Goal: Task Accomplishment & Management: Use online tool/utility

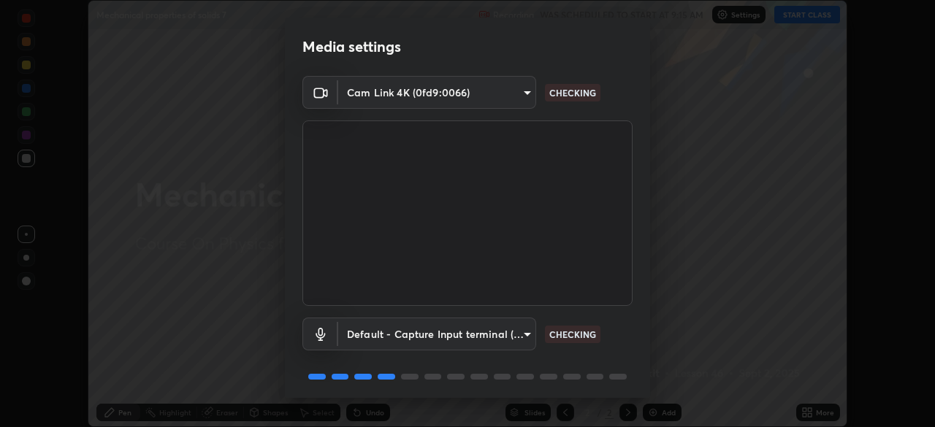
scroll to position [52, 0]
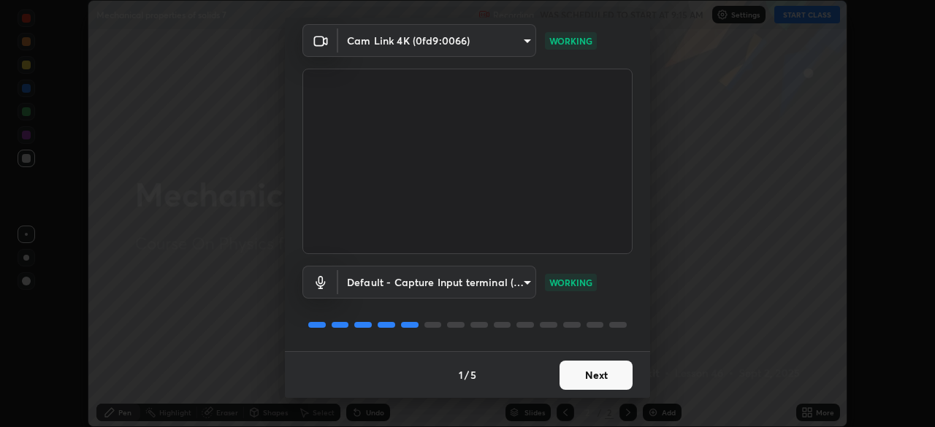
click at [607, 377] on button "Next" at bounding box center [596, 375] width 73 height 29
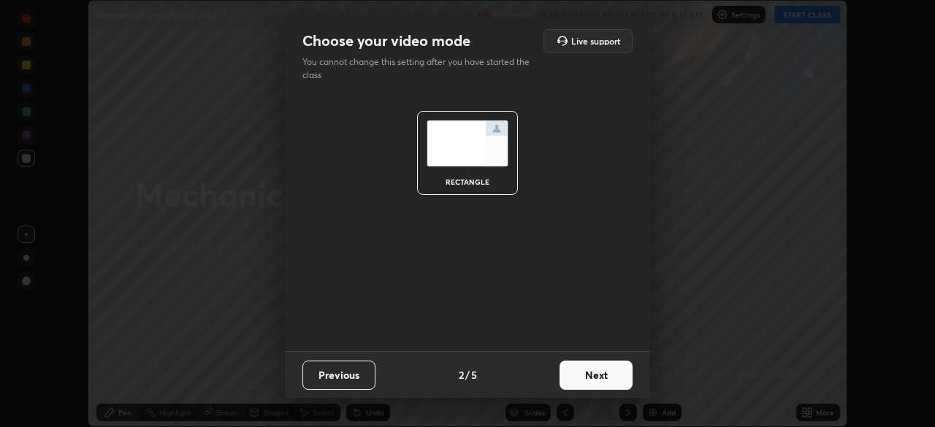
scroll to position [0, 0]
click at [609, 379] on button "Next" at bounding box center [596, 375] width 73 height 29
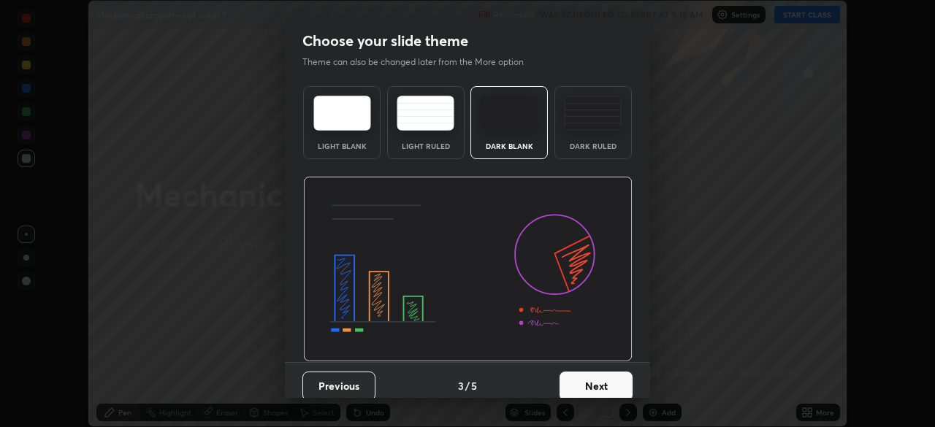
click at [614, 386] on button "Next" at bounding box center [596, 386] width 73 height 29
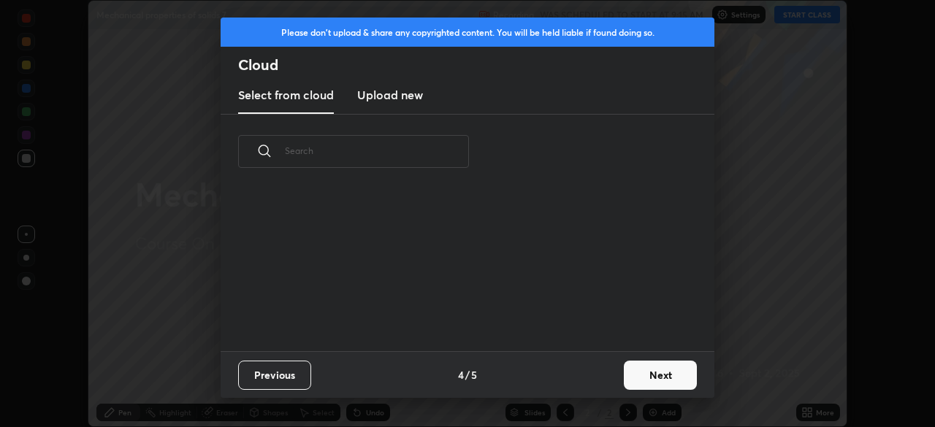
click at [651, 378] on button "Next" at bounding box center [660, 375] width 73 height 29
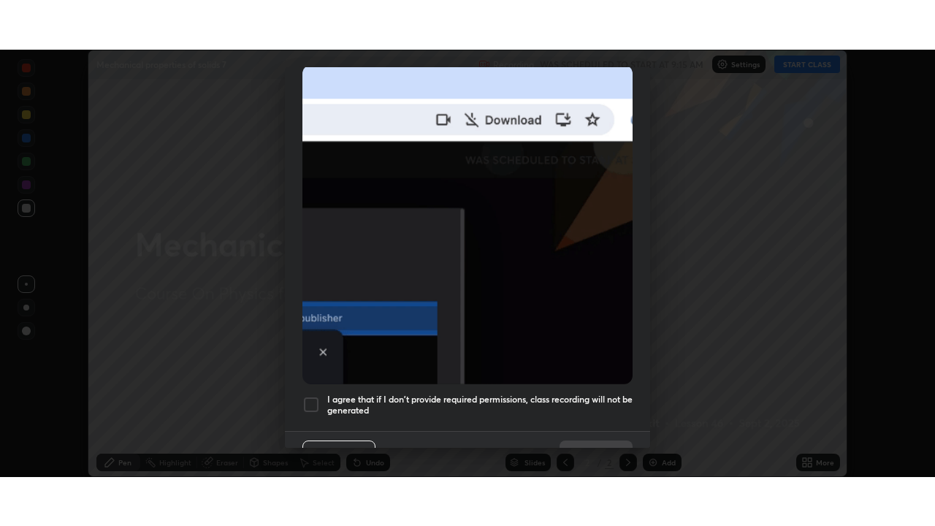
scroll to position [350, 0]
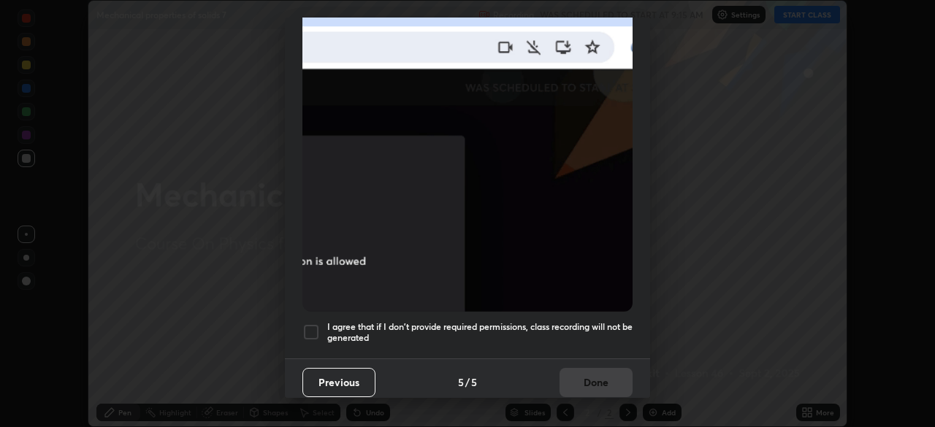
click at [608, 321] on h5 "I agree that if I don't provide required permissions, class recording will not …" at bounding box center [479, 332] width 305 height 23
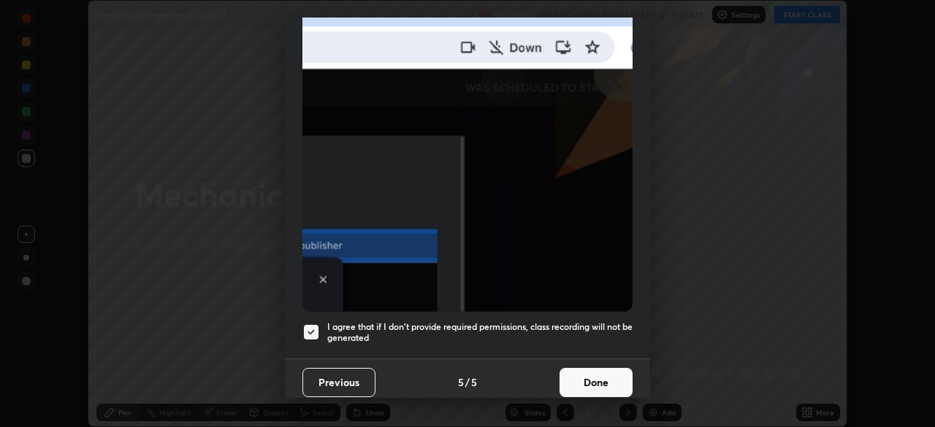
click at [606, 383] on button "Done" at bounding box center [596, 382] width 73 height 29
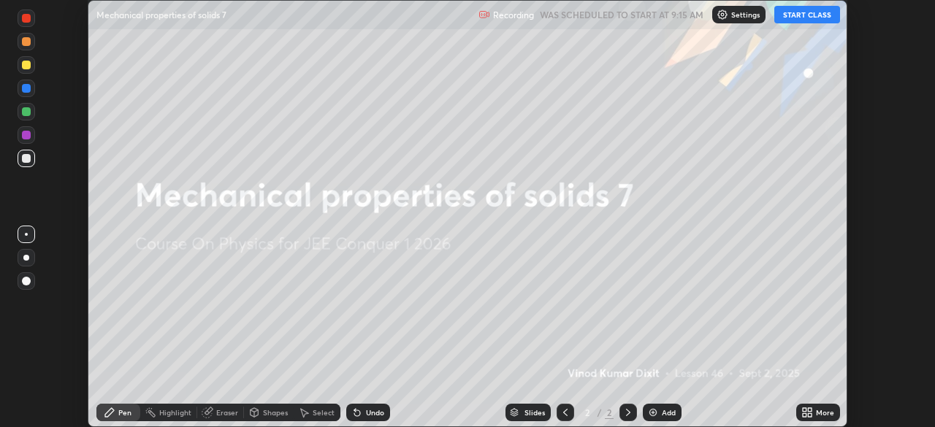
click at [823, 19] on button "START CLASS" at bounding box center [807, 15] width 66 height 18
click at [809, 416] on icon at bounding box center [810, 415] width 4 height 4
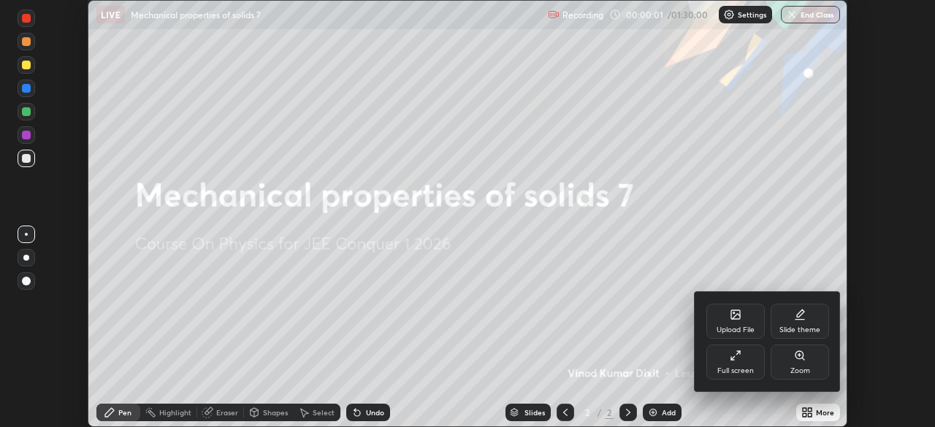
click at [749, 370] on div "Full screen" at bounding box center [735, 370] width 37 height 7
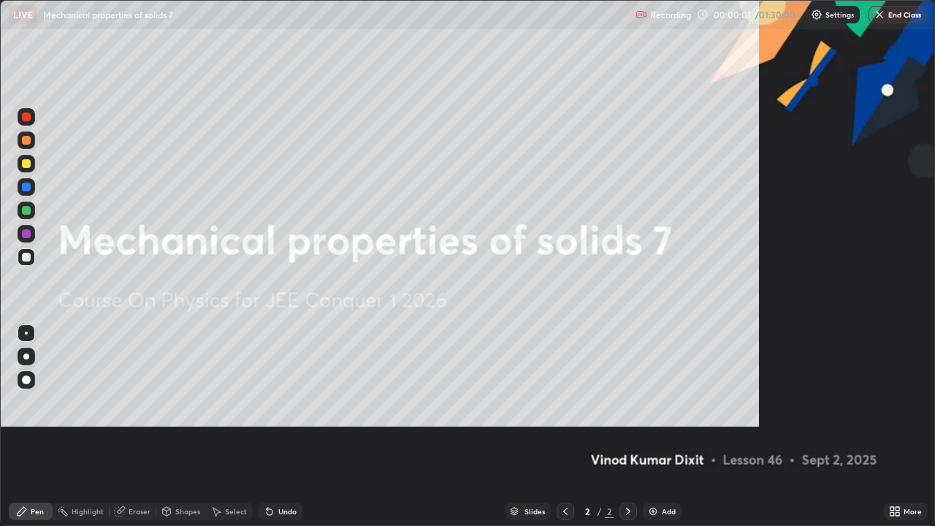
scroll to position [526, 935]
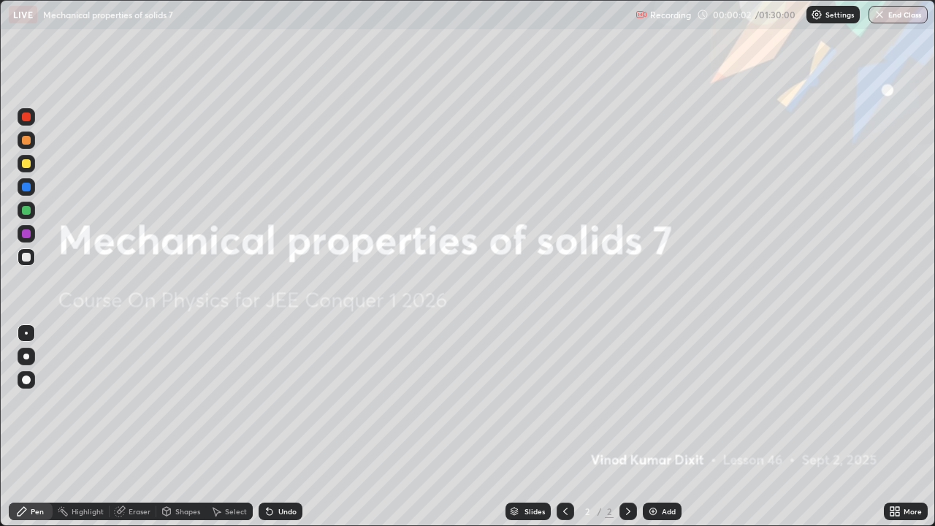
click at [660, 427] on div "Add" at bounding box center [662, 512] width 39 height 18
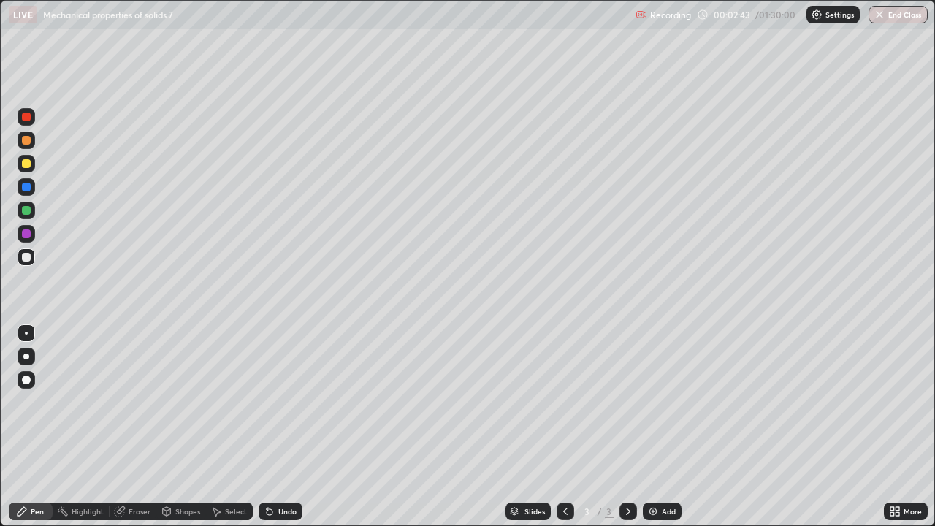
click at [140, 427] on div "Eraser" at bounding box center [140, 511] width 22 height 7
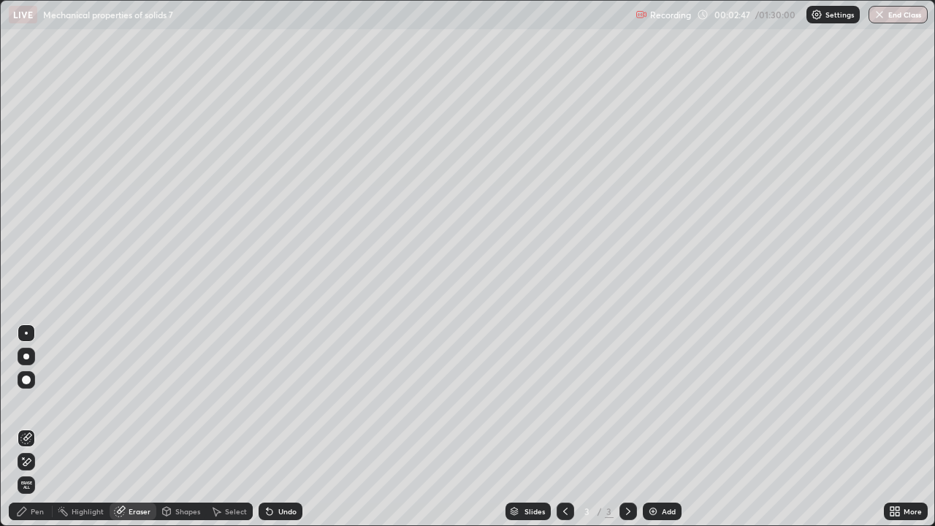
click at [35, 427] on div "Pen" at bounding box center [31, 512] width 44 height 18
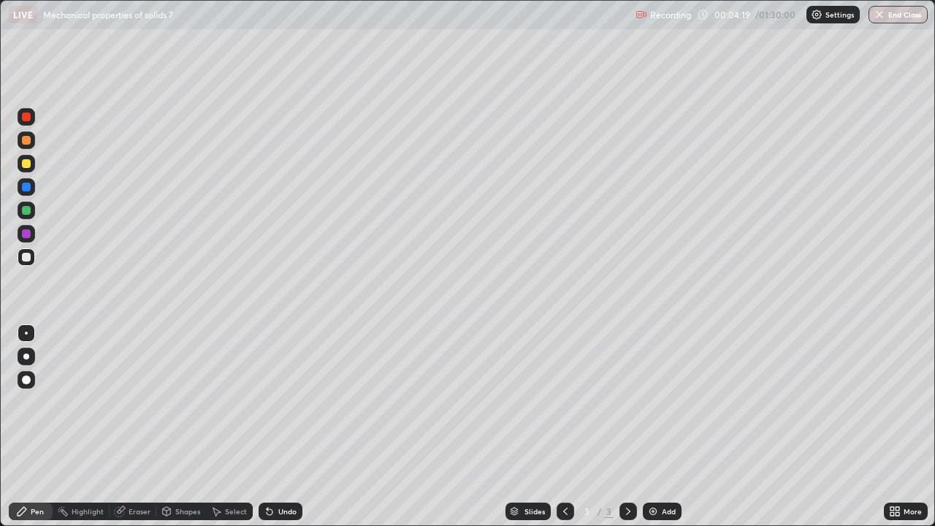
click at [140, 427] on div "Eraser" at bounding box center [140, 511] width 22 height 7
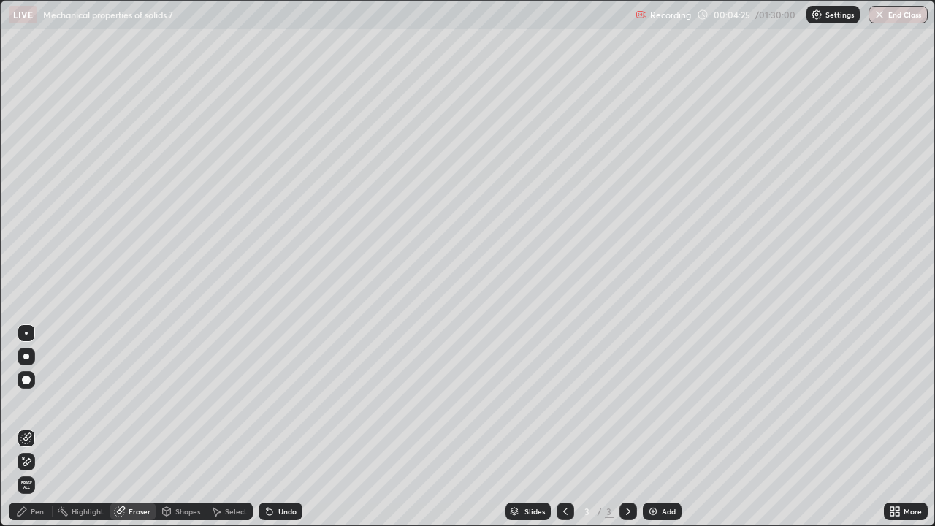
click at [26, 427] on icon at bounding box center [22, 511] width 12 height 12
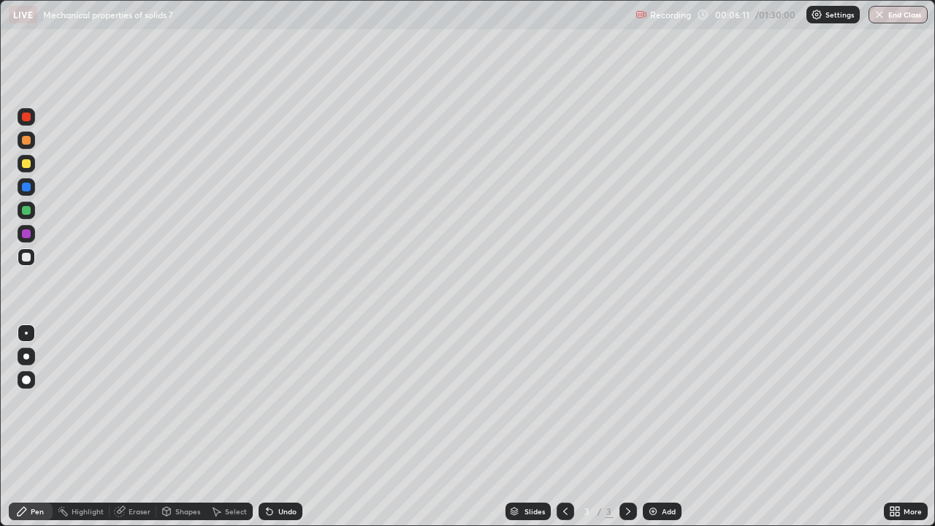
click at [140, 427] on div "Eraser" at bounding box center [140, 511] width 22 height 7
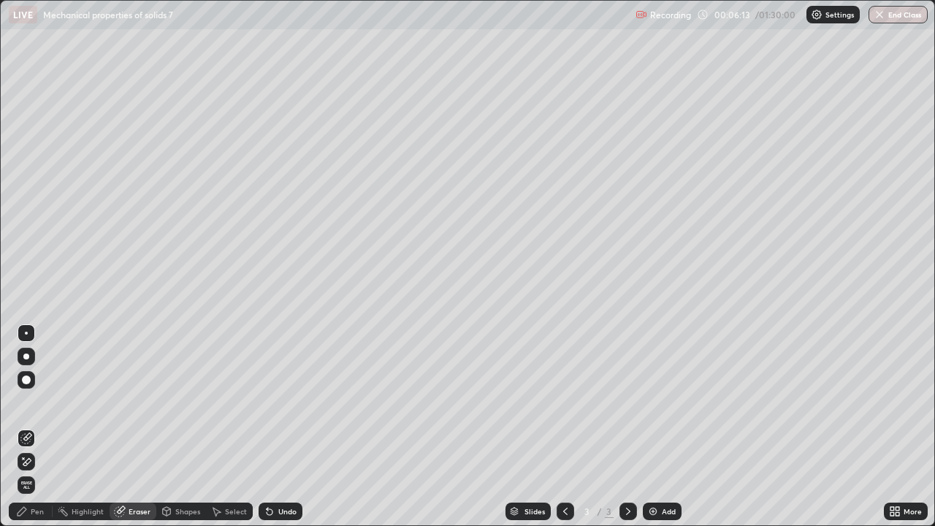
click at [37, 427] on div "Pen" at bounding box center [37, 511] width 13 height 7
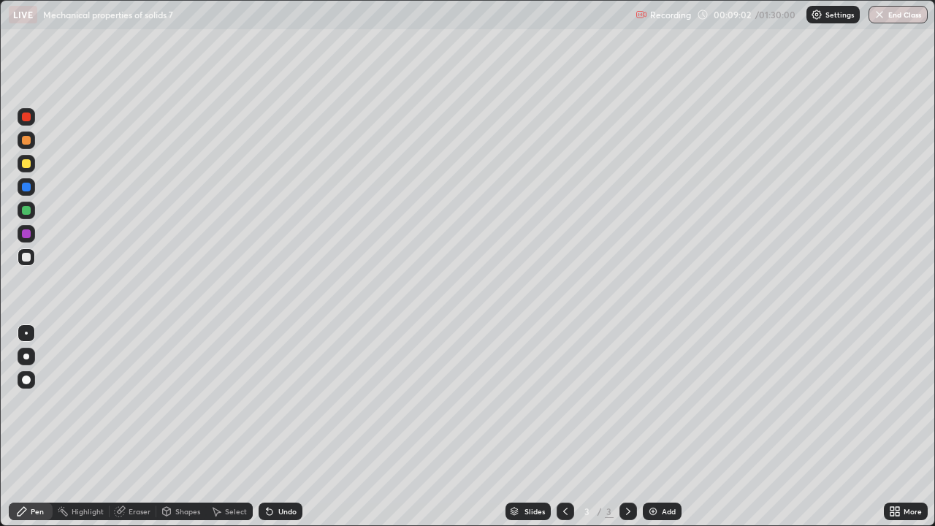
click at [660, 427] on div "Add" at bounding box center [662, 512] width 39 height 18
click at [26, 161] on div at bounding box center [26, 163] width 9 height 9
click at [135, 427] on div "Eraser" at bounding box center [140, 511] width 22 height 7
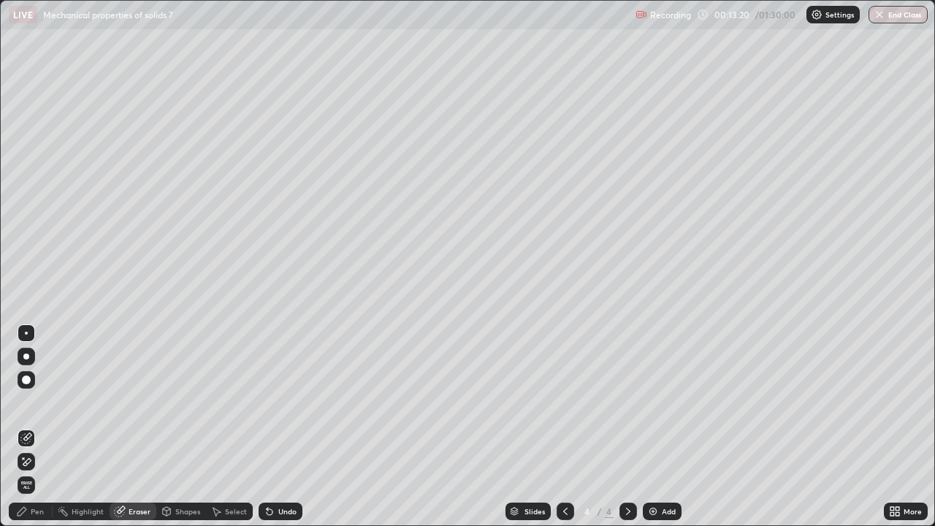
click at [42, 427] on div "Pen" at bounding box center [31, 512] width 44 height 18
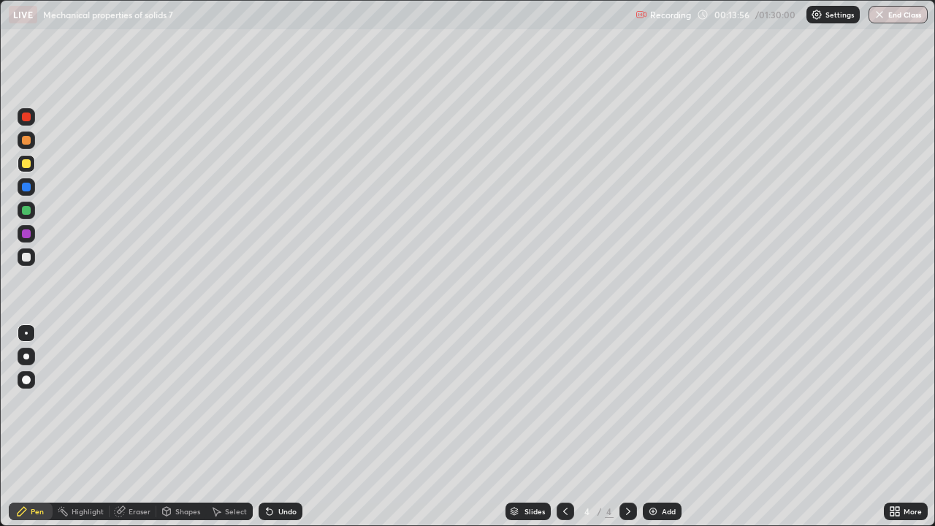
click at [565, 427] on icon at bounding box center [565, 511] width 4 height 7
click at [633, 427] on div at bounding box center [628, 512] width 18 height 18
click at [669, 427] on div "Add" at bounding box center [669, 511] width 14 height 7
click at [24, 261] on div at bounding box center [26, 257] width 9 height 9
click at [28, 209] on div at bounding box center [26, 210] width 9 height 9
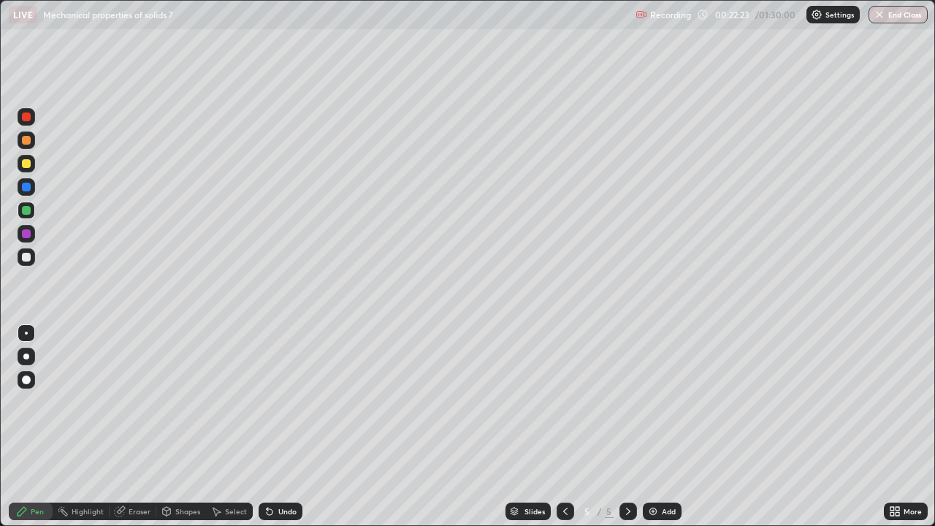
click at [665, 427] on div "Add" at bounding box center [669, 511] width 14 height 7
click at [26, 257] on div at bounding box center [26, 257] width 9 height 9
click at [665, 427] on div "Add" at bounding box center [669, 511] width 14 height 7
click at [183, 427] on div "Shapes" at bounding box center [187, 511] width 25 height 7
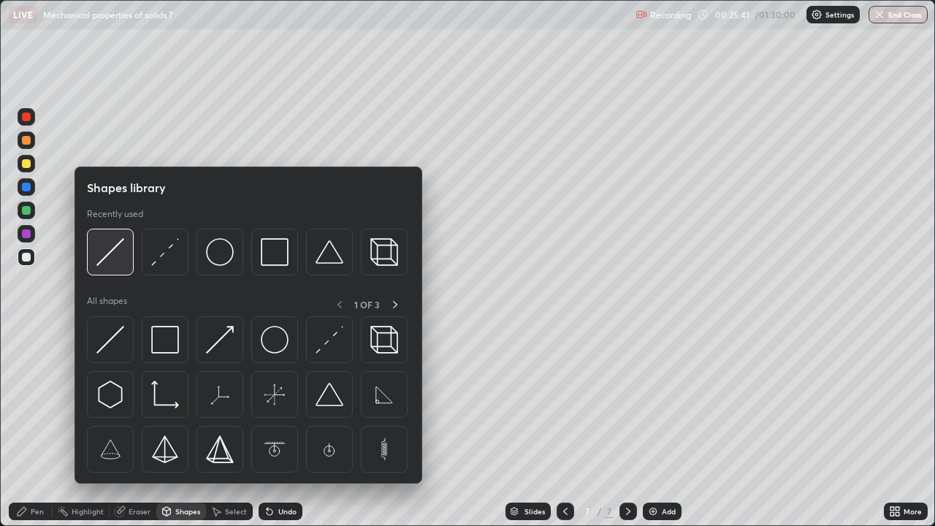
click at [112, 265] on img at bounding box center [110, 252] width 28 height 28
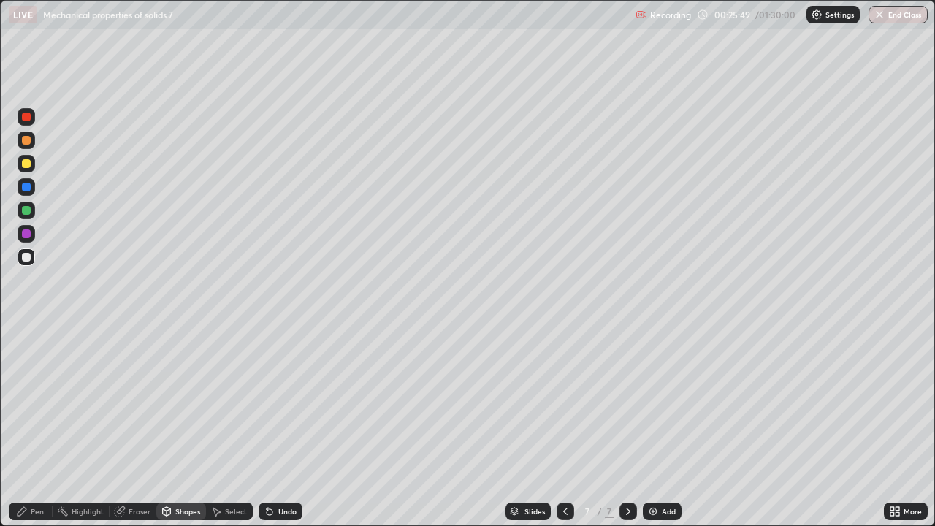
click at [37, 427] on div "Pen" at bounding box center [37, 511] width 13 height 7
click at [28, 186] on div at bounding box center [26, 187] width 9 height 9
click at [27, 168] on div at bounding box center [27, 164] width 18 height 18
click at [664, 427] on div "Add" at bounding box center [669, 511] width 14 height 7
click at [188, 427] on div "Shapes" at bounding box center [187, 511] width 25 height 7
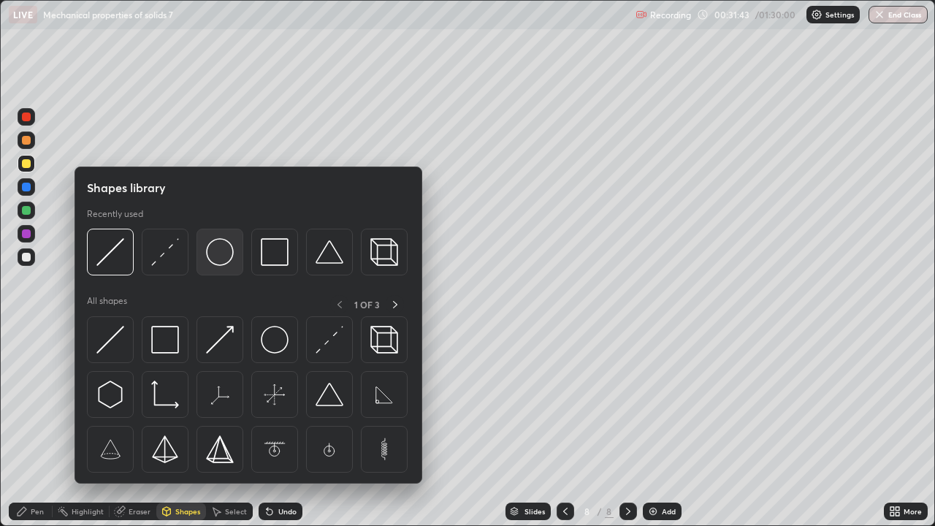
click at [224, 262] on img at bounding box center [220, 252] width 28 height 28
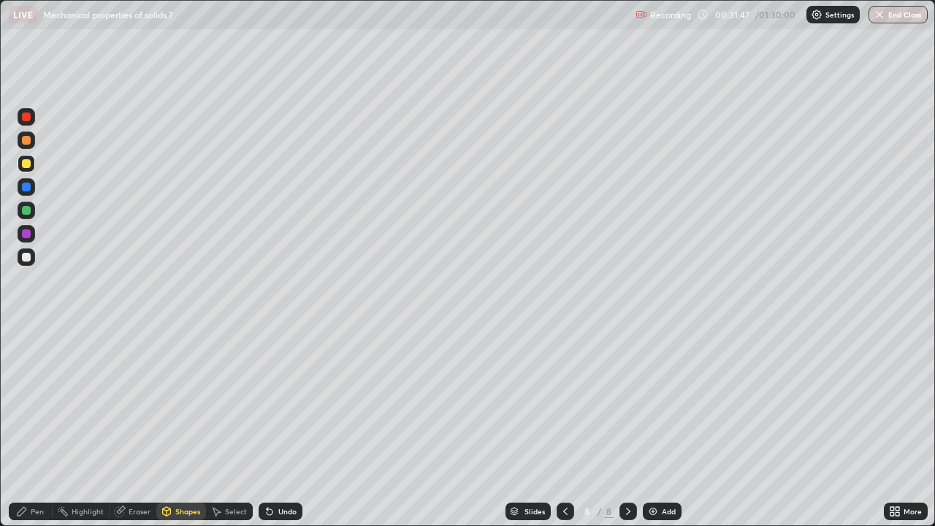
click at [140, 427] on div "Eraser" at bounding box center [140, 511] width 22 height 7
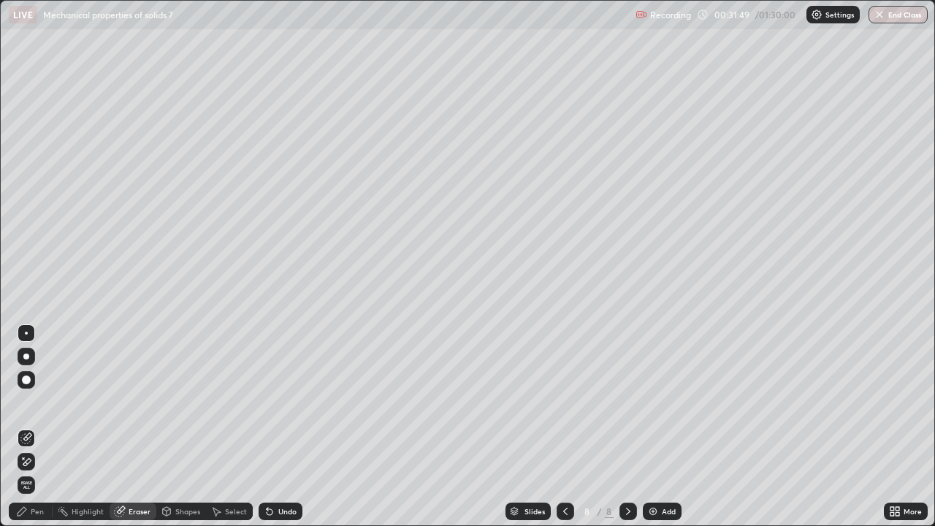
click at [184, 427] on div "Shapes" at bounding box center [187, 511] width 25 height 7
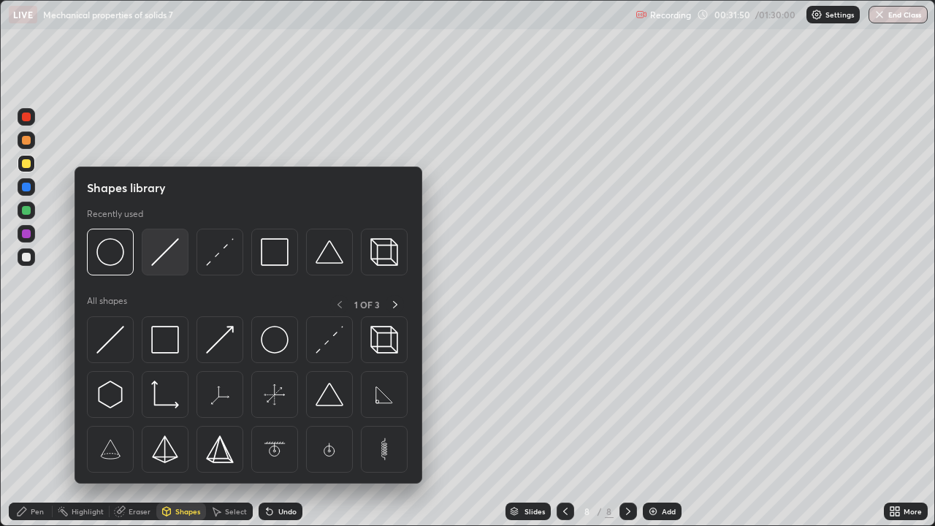
click at [159, 255] on img at bounding box center [165, 252] width 28 height 28
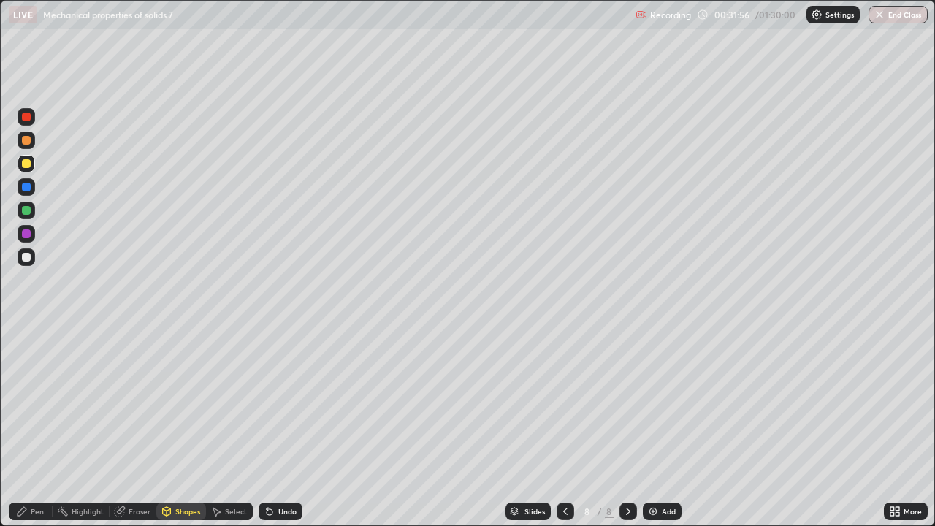
click at [34, 427] on div "Pen" at bounding box center [37, 511] width 13 height 7
click at [668, 427] on div "Add" at bounding box center [669, 511] width 14 height 7
click at [190, 427] on div "Shapes" at bounding box center [181, 512] width 50 height 18
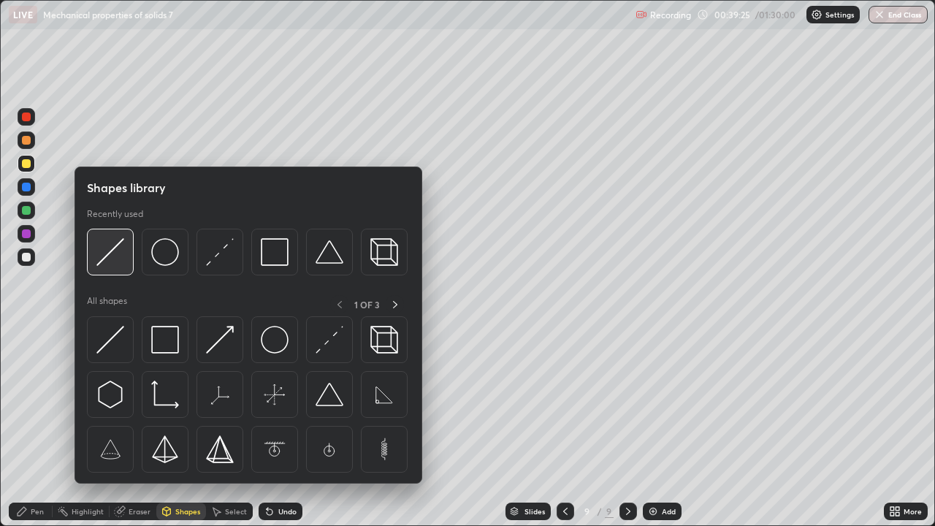
click at [117, 259] on img at bounding box center [110, 252] width 28 height 28
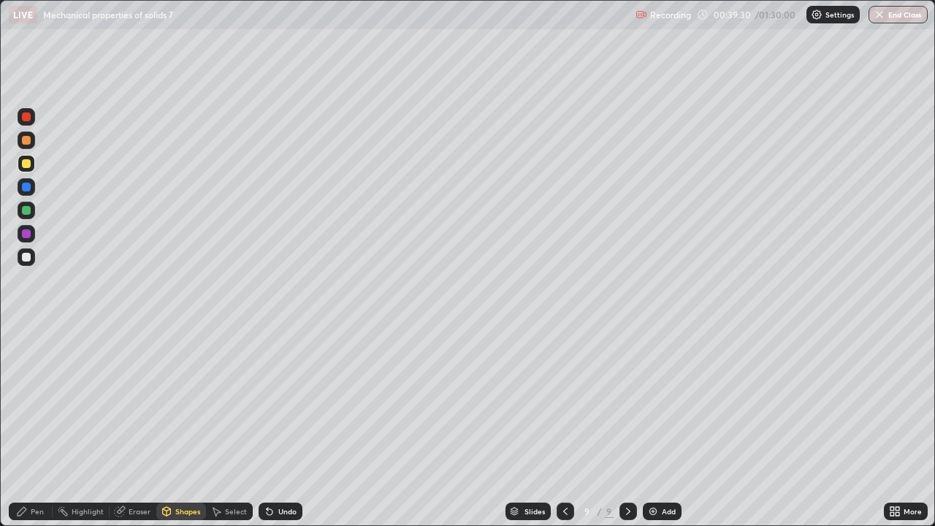
click at [37, 427] on div "Pen" at bounding box center [37, 511] width 13 height 7
click at [186, 427] on div "Shapes" at bounding box center [187, 511] width 25 height 7
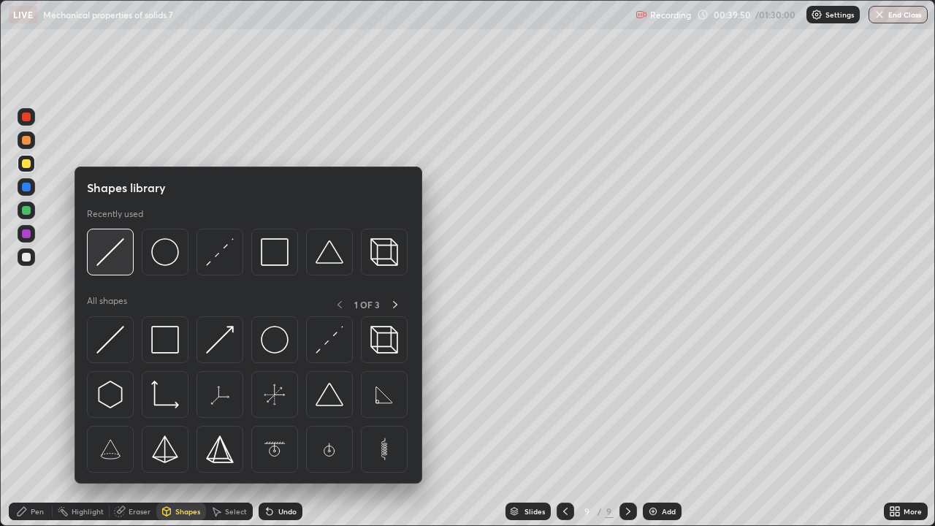
click at [119, 259] on img at bounding box center [110, 252] width 28 height 28
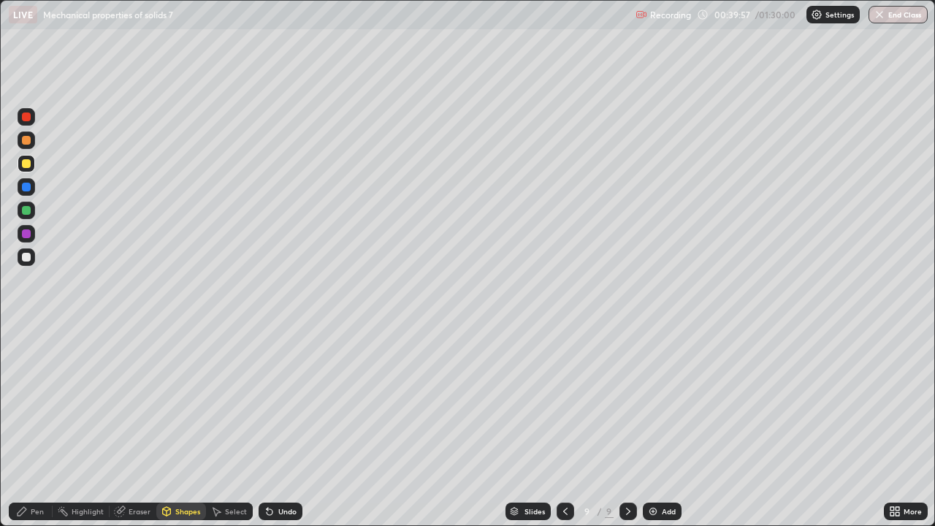
click at [39, 427] on div "Pen" at bounding box center [37, 511] width 13 height 7
click at [660, 427] on div "Add" at bounding box center [662, 512] width 39 height 18
click at [178, 427] on div "Shapes" at bounding box center [181, 512] width 50 height 18
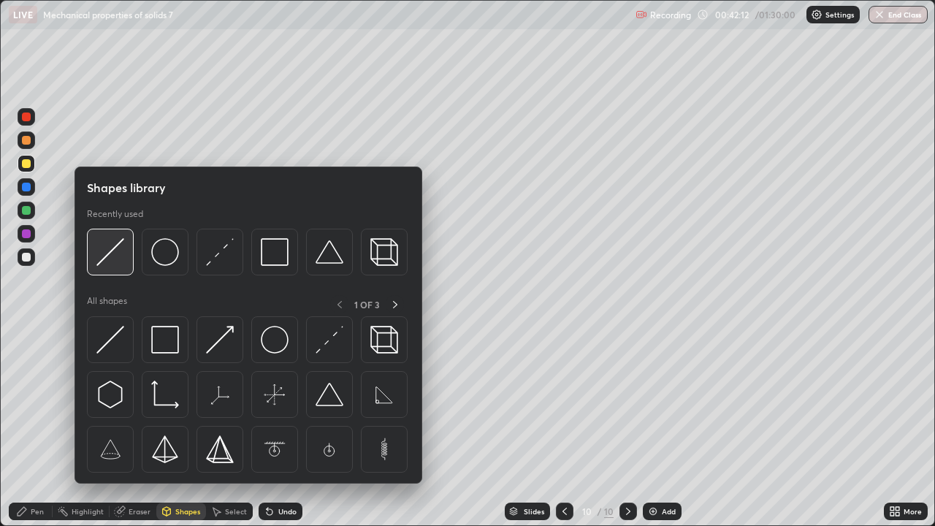
click at [121, 259] on img at bounding box center [110, 252] width 28 height 28
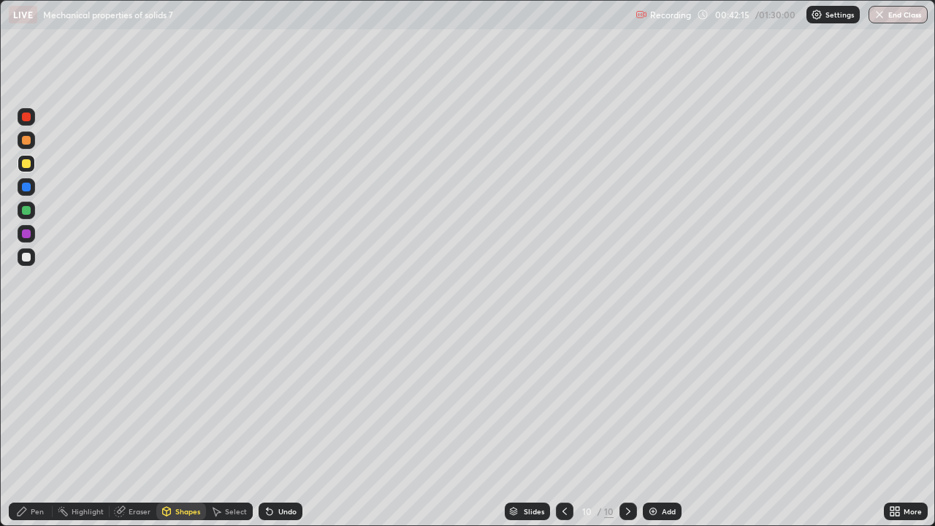
click at [184, 427] on div "Shapes" at bounding box center [187, 511] width 25 height 7
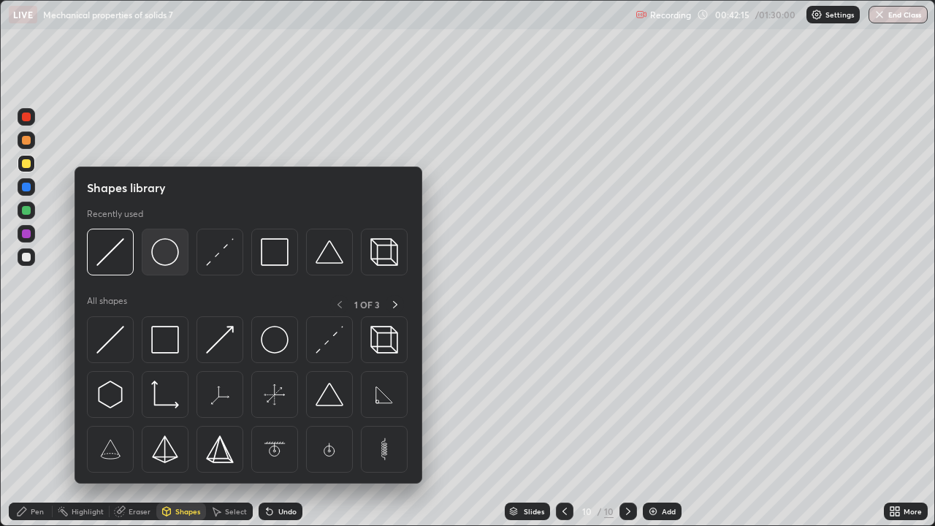
click at [167, 259] on img at bounding box center [165, 252] width 28 height 28
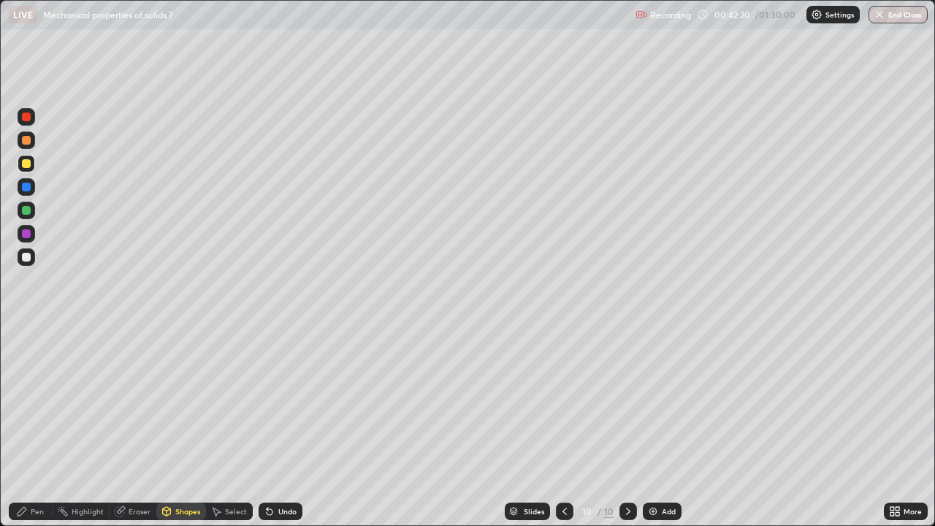
click at [35, 427] on div "Pen" at bounding box center [37, 511] width 13 height 7
click at [665, 427] on div "Add" at bounding box center [669, 511] width 14 height 7
click at [32, 259] on div at bounding box center [27, 257] width 18 height 18
click at [660, 427] on div "Add" at bounding box center [662, 512] width 39 height 18
click at [29, 164] on div at bounding box center [26, 163] width 9 height 9
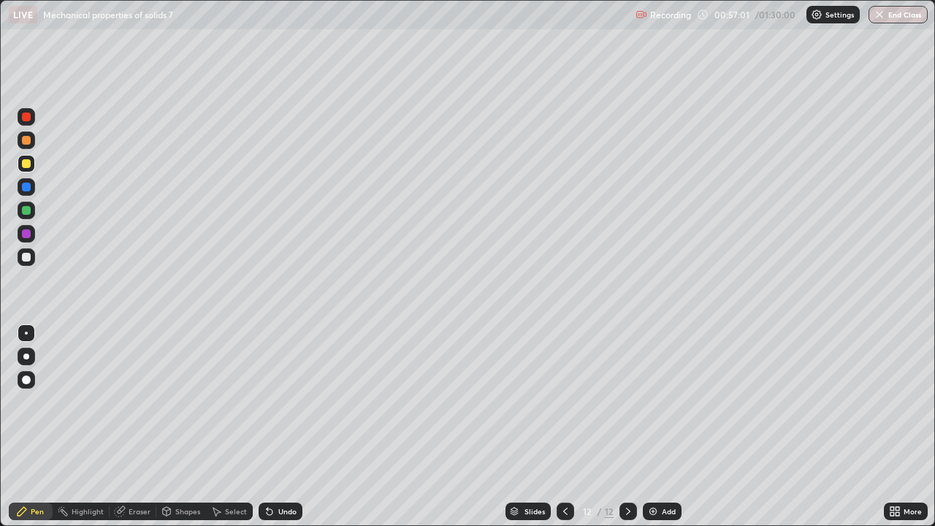
click at [659, 427] on div "Add" at bounding box center [662, 512] width 39 height 18
click at [186, 427] on div "Shapes" at bounding box center [187, 511] width 25 height 7
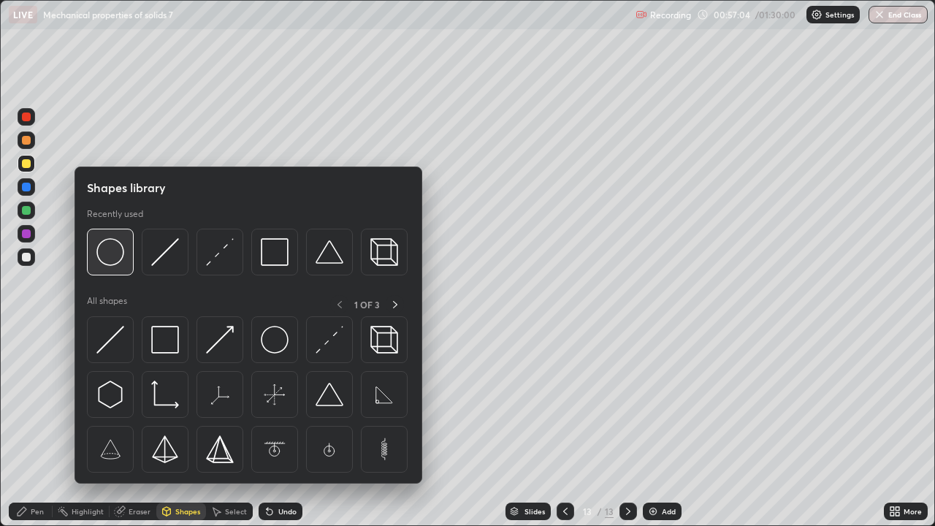
click at [116, 261] on img at bounding box center [110, 252] width 28 height 28
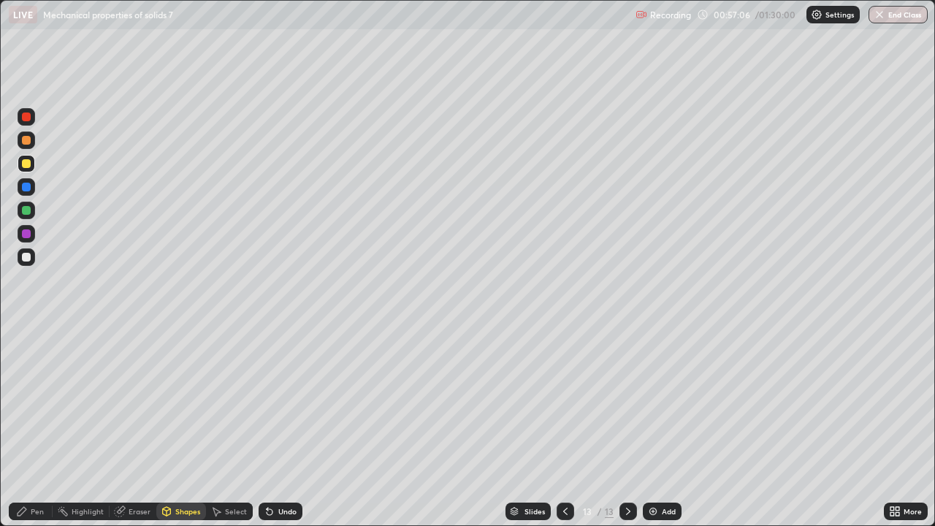
click at [188, 427] on div "Shapes" at bounding box center [187, 511] width 25 height 7
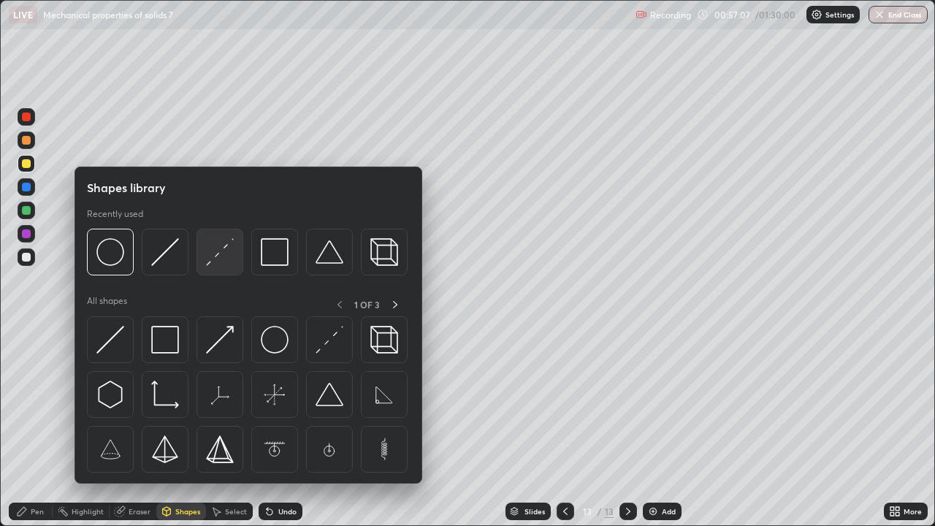
click at [219, 259] on img at bounding box center [220, 252] width 28 height 28
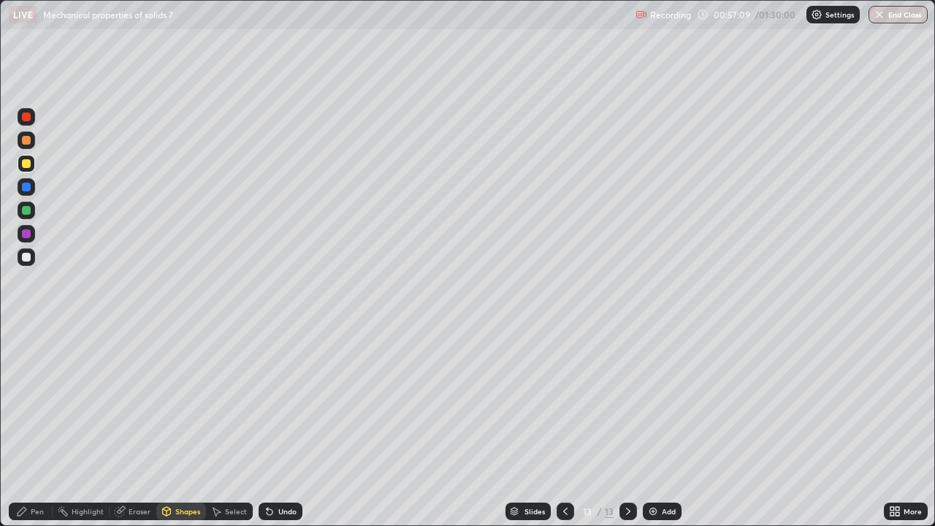
click at [38, 427] on div "Pen" at bounding box center [31, 512] width 44 height 18
click at [28, 259] on div at bounding box center [26, 257] width 9 height 9
click at [142, 427] on div "Eraser" at bounding box center [140, 511] width 22 height 7
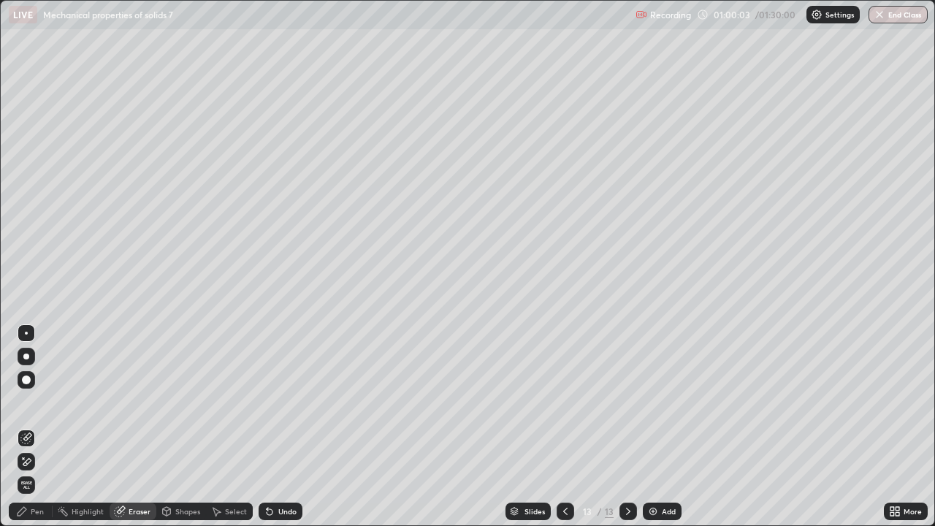
click at [42, 427] on div "Pen" at bounding box center [37, 511] width 13 height 7
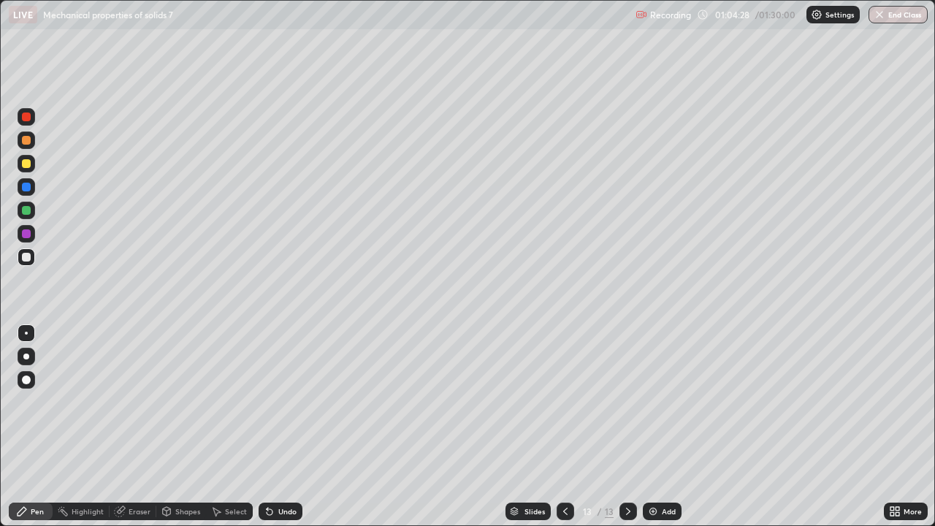
click at [663, 427] on div "Add" at bounding box center [669, 511] width 14 height 7
click at [30, 165] on div at bounding box center [26, 163] width 9 height 9
click at [134, 427] on div "Eraser" at bounding box center [140, 511] width 22 height 7
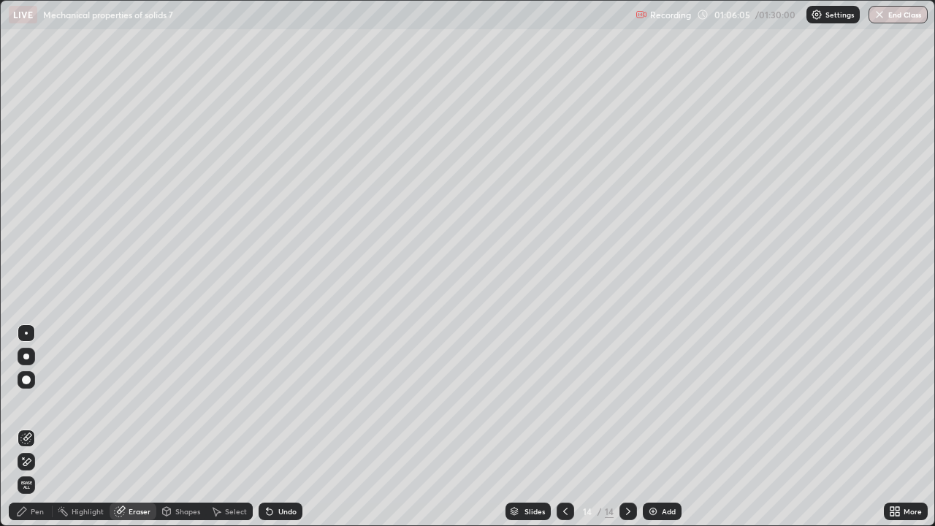
click at [39, 427] on div "Pen" at bounding box center [37, 511] width 13 height 7
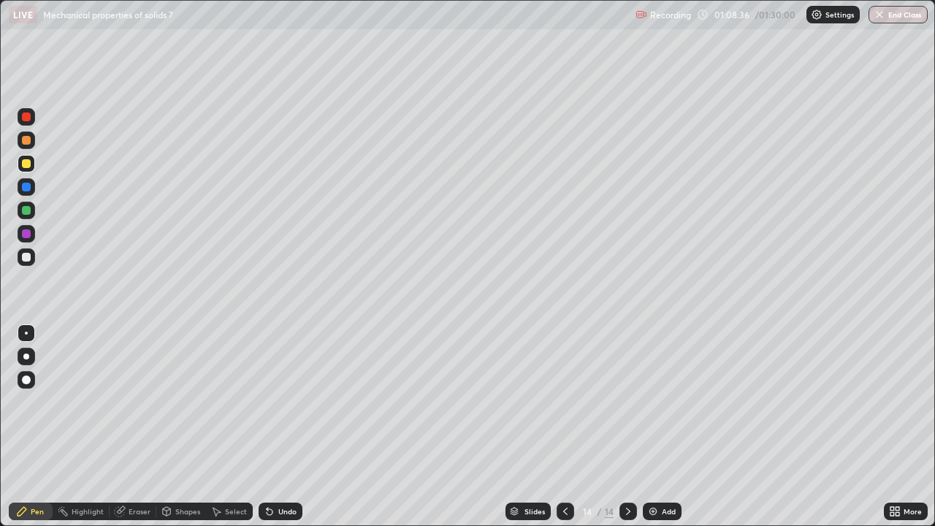
click at [27, 260] on div at bounding box center [26, 257] width 9 height 9
click at [668, 427] on div "Add" at bounding box center [669, 511] width 14 height 7
click at [28, 164] on div at bounding box center [26, 163] width 9 height 9
click at [134, 427] on div "Eraser" at bounding box center [140, 511] width 22 height 7
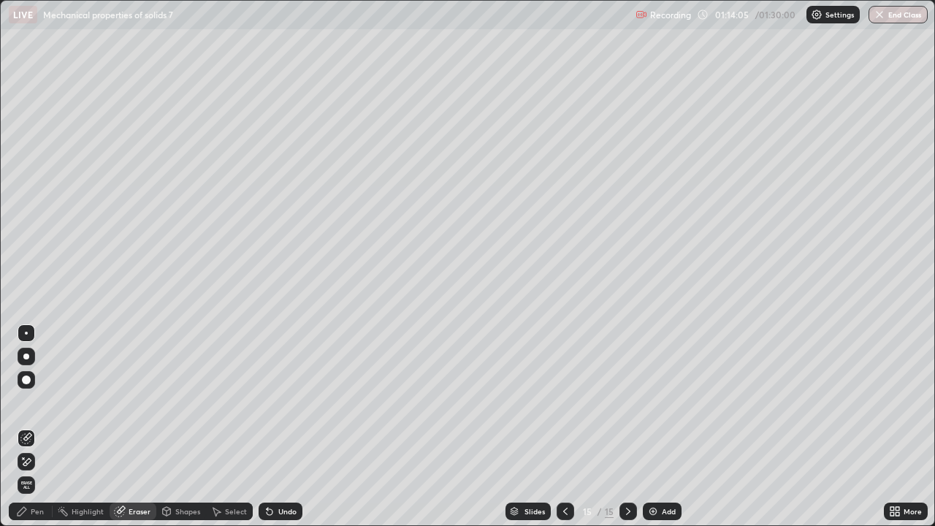
click at [39, 427] on div "Pen" at bounding box center [37, 511] width 13 height 7
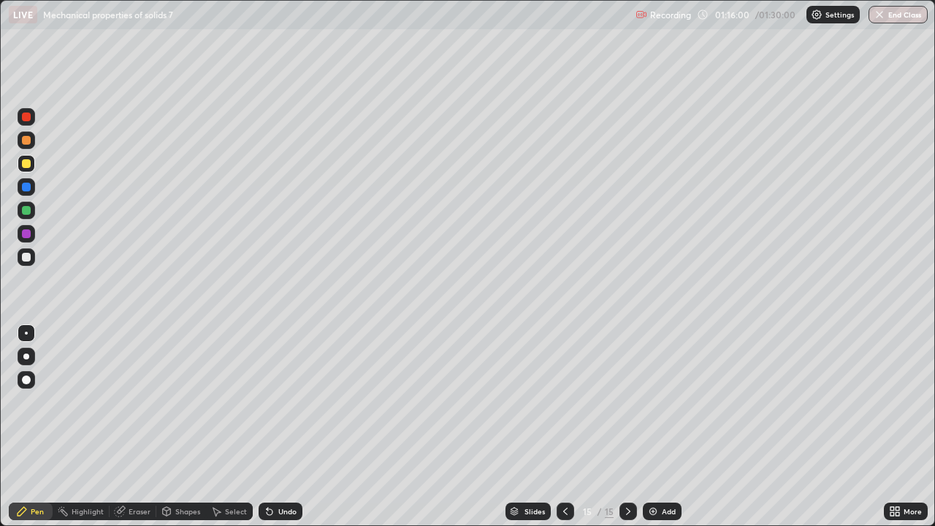
click at [900, 19] on button "End Class" at bounding box center [897, 15] width 59 height 18
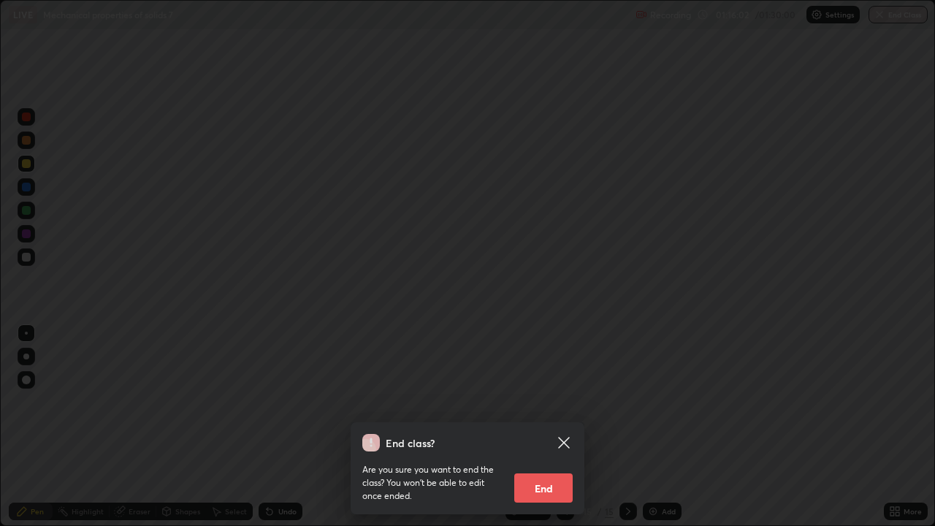
click at [550, 427] on button "End" at bounding box center [543, 487] width 58 height 29
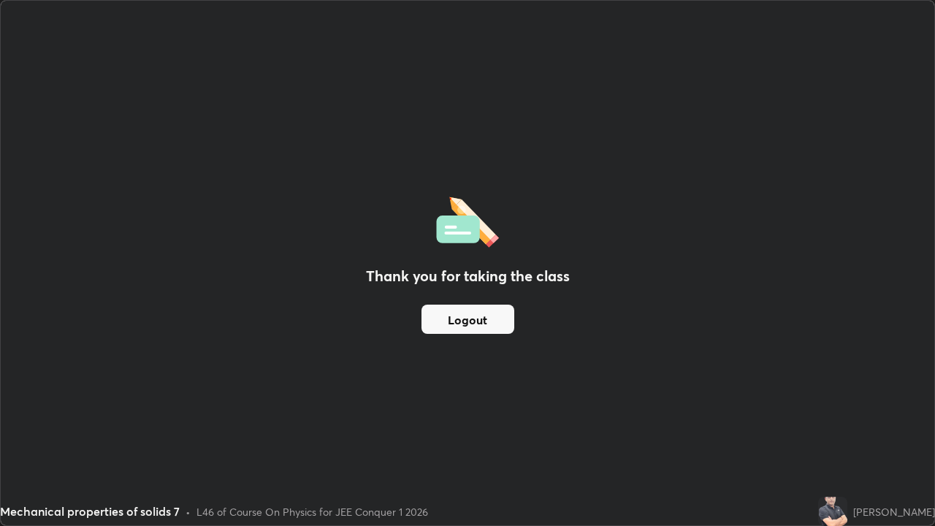
click at [491, 324] on button "Logout" at bounding box center [467, 319] width 93 height 29
click at [481, 323] on button "Logout" at bounding box center [467, 319] width 93 height 29
click at [482, 322] on button "Logout" at bounding box center [467, 319] width 93 height 29
